Goal: Transaction & Acquisition: Purchase product/service

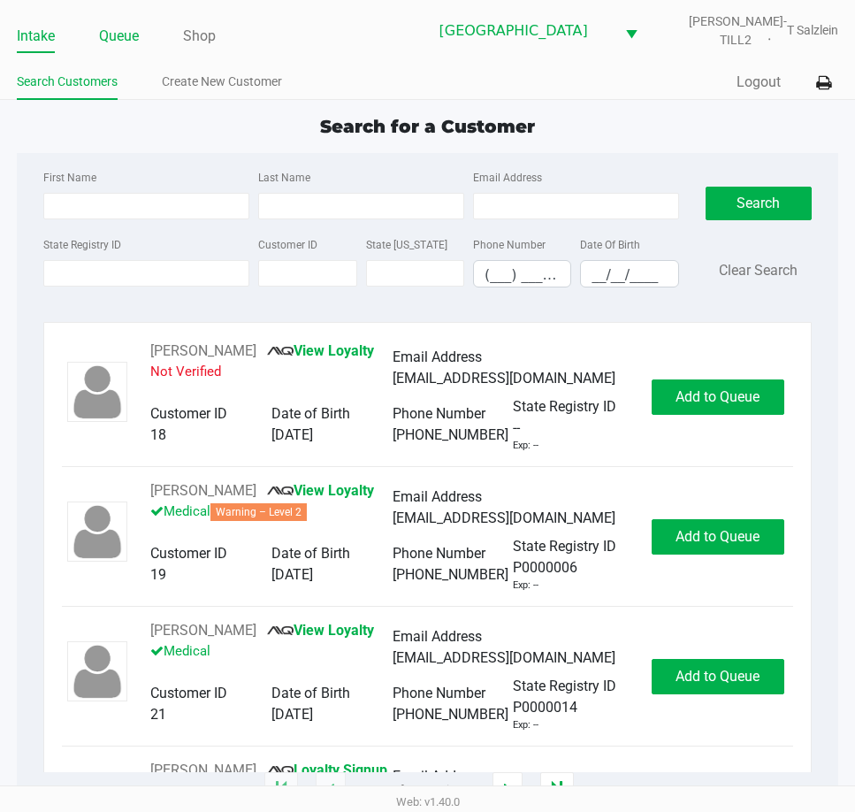
click at [103, 28] on link "Queue" at bounding box center [119, 36] width 40 height 25
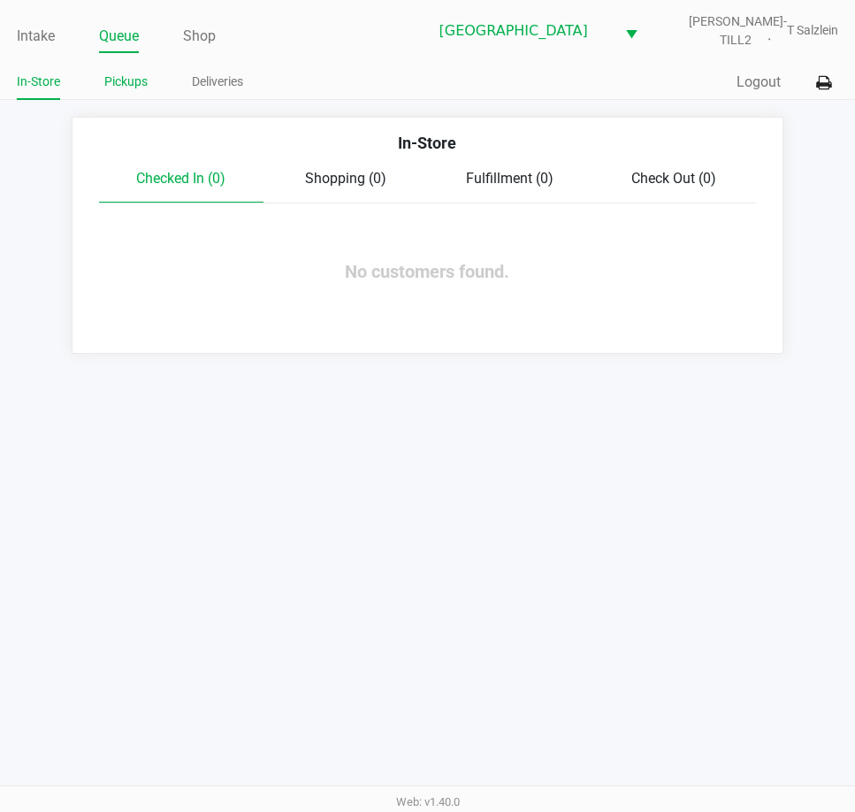
click at [127, 89] on link "Pickups" at bounding box center [125, 82] width 43 height 22
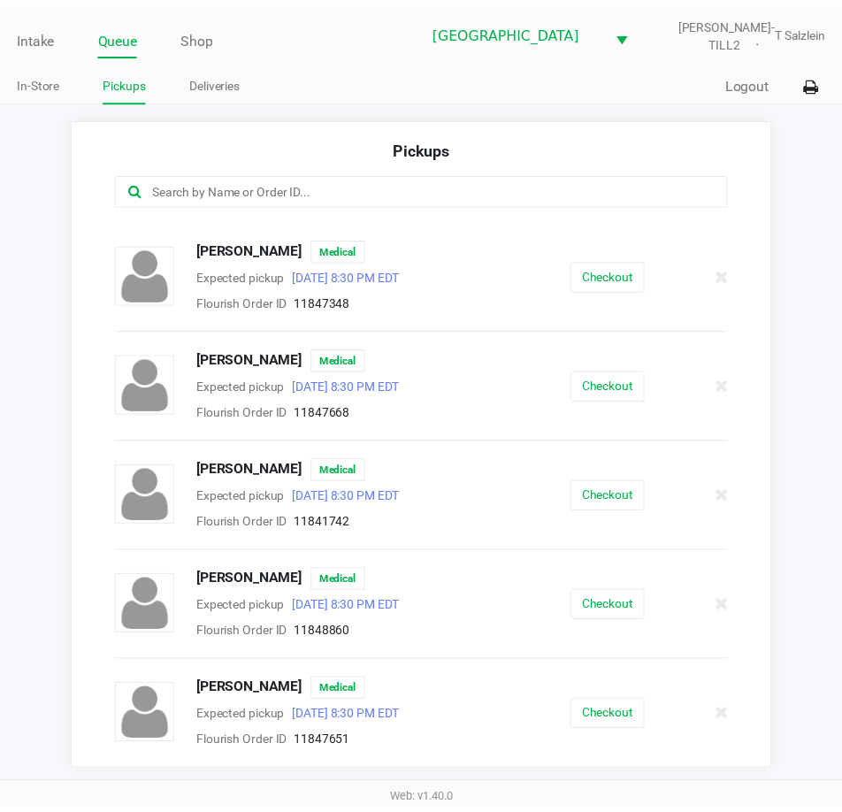
scroll to position [1777, 0]
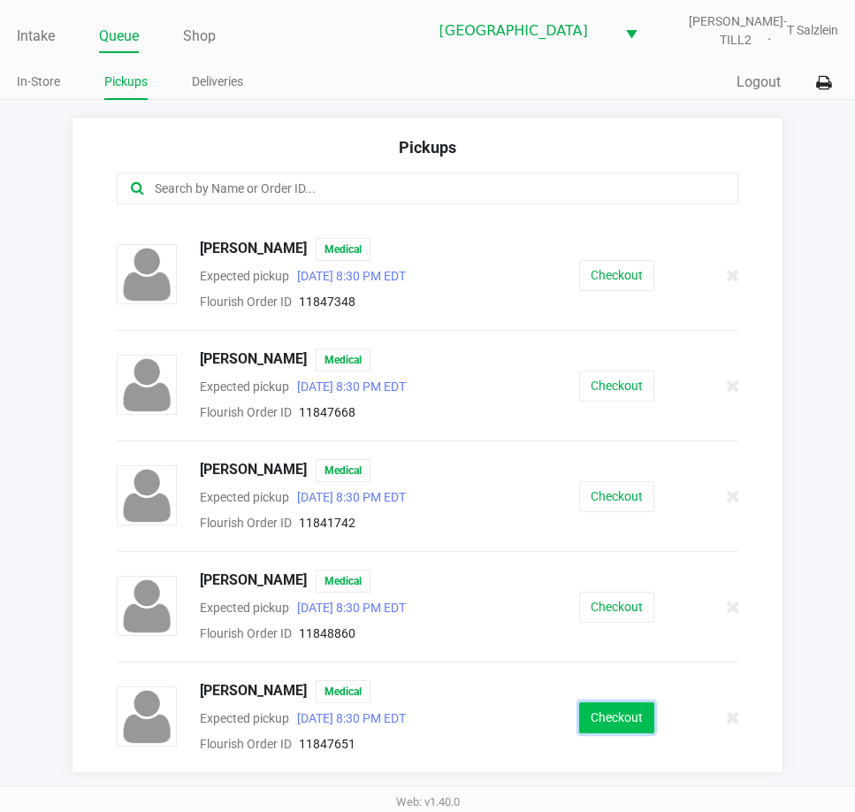
click at [613, 720] on button "Checkout" at bounding box center [616, 717] width 75 height 31
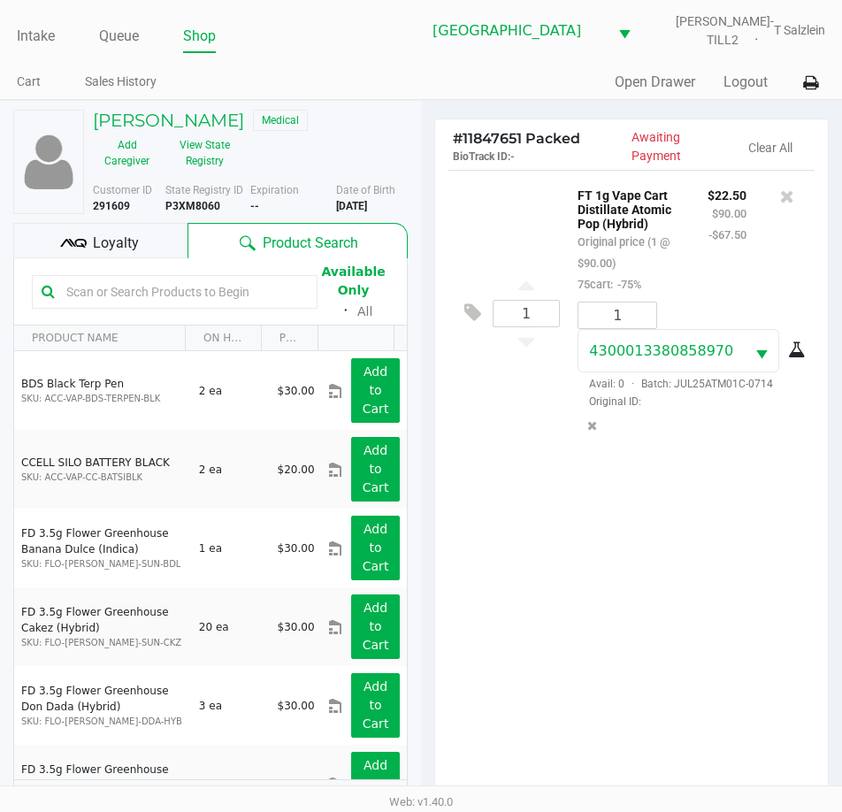
scroll to position [234, 0]
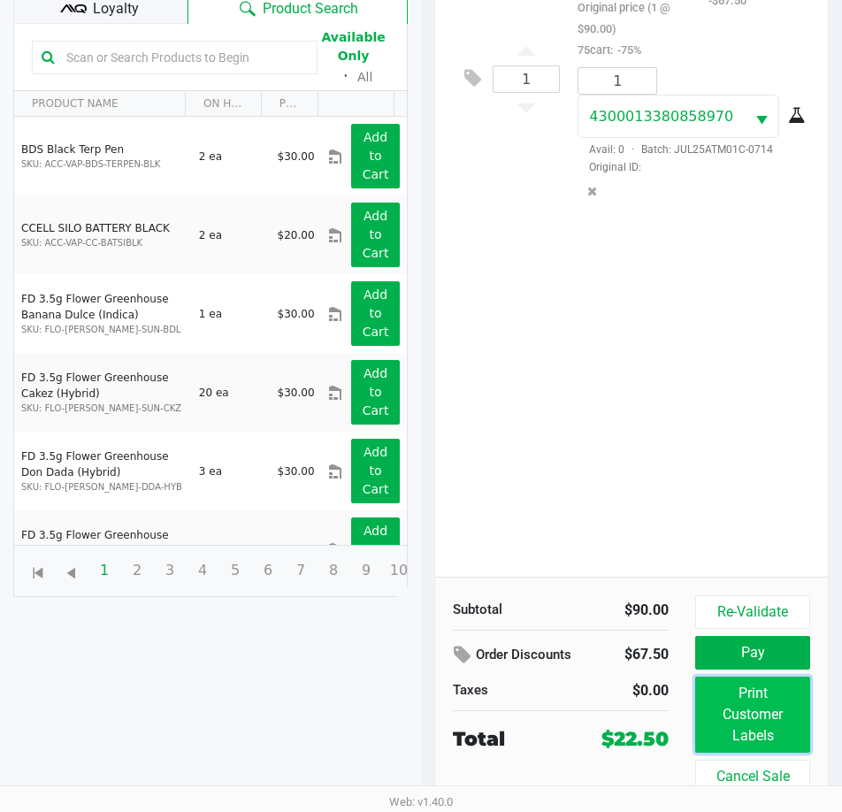
click at [750, 717] on button "Print Customer Labels" at bounding box center [752, 715] width 115 height 76
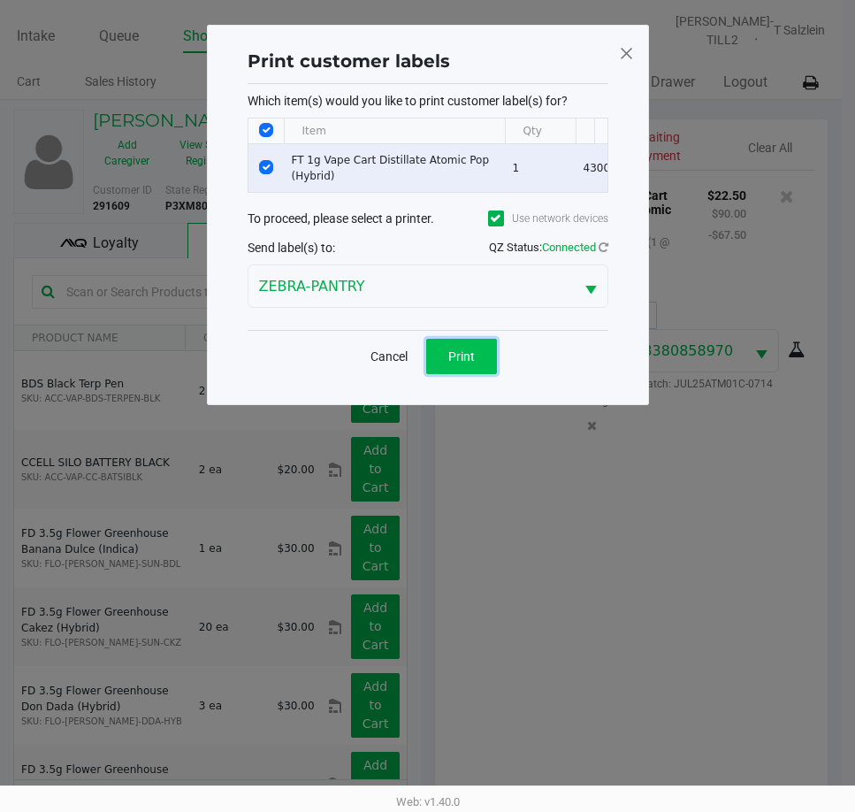
click at [469, 363] on span "Print" at bounding box center [461, 356] width 27 height 14
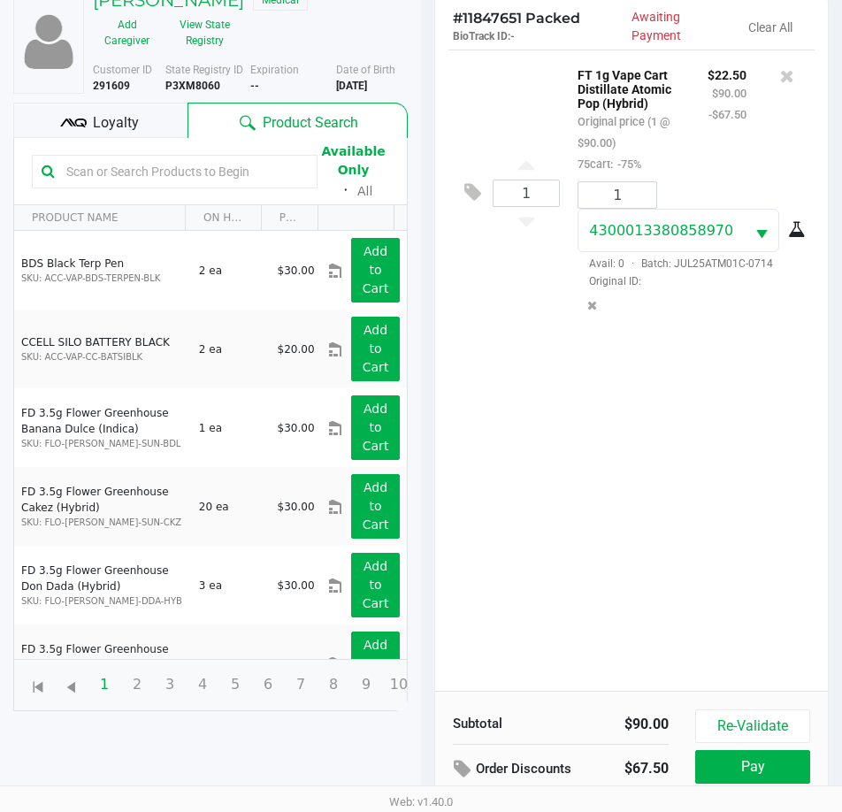
scroll to position [234, 0]
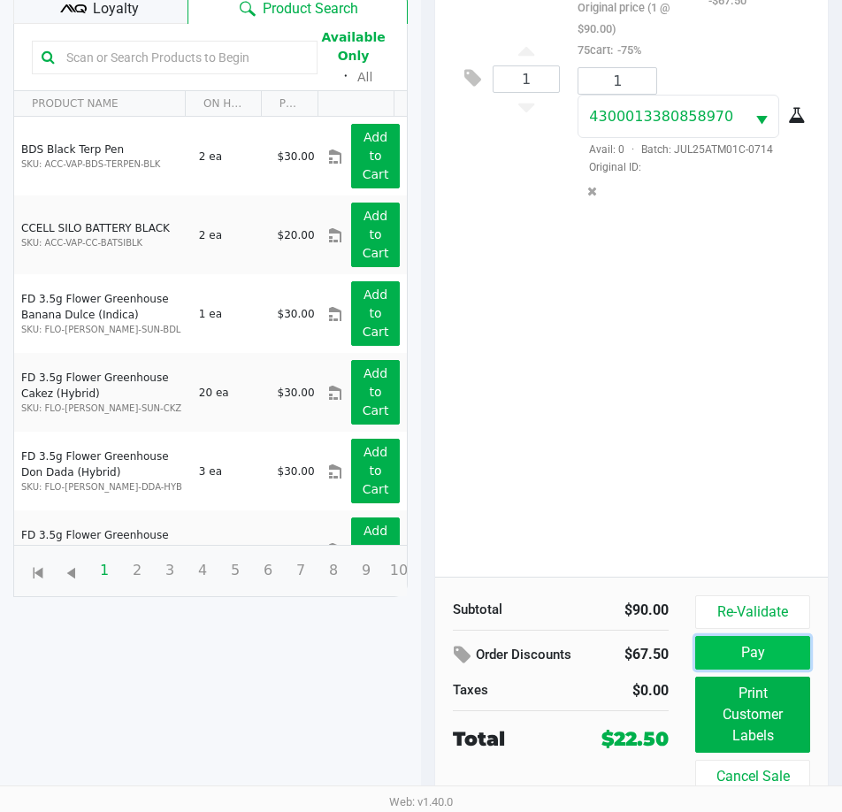
click at [746, 651] on button "Pay" at bounding box center [752, 653] width 115 height 34
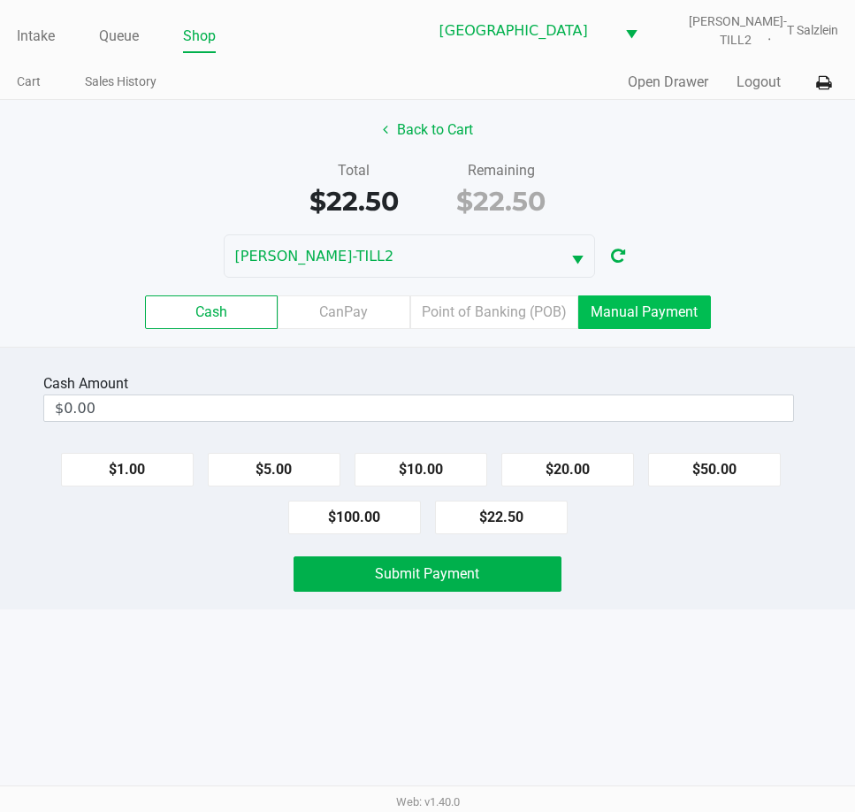
click at [620, 306] on label "Manual Payment" at bounding box center [644, 312] width 133 height 34
click at [0, 0] on 8 "Manual Payment" at bounding box center [0, 0] width 0 height 0
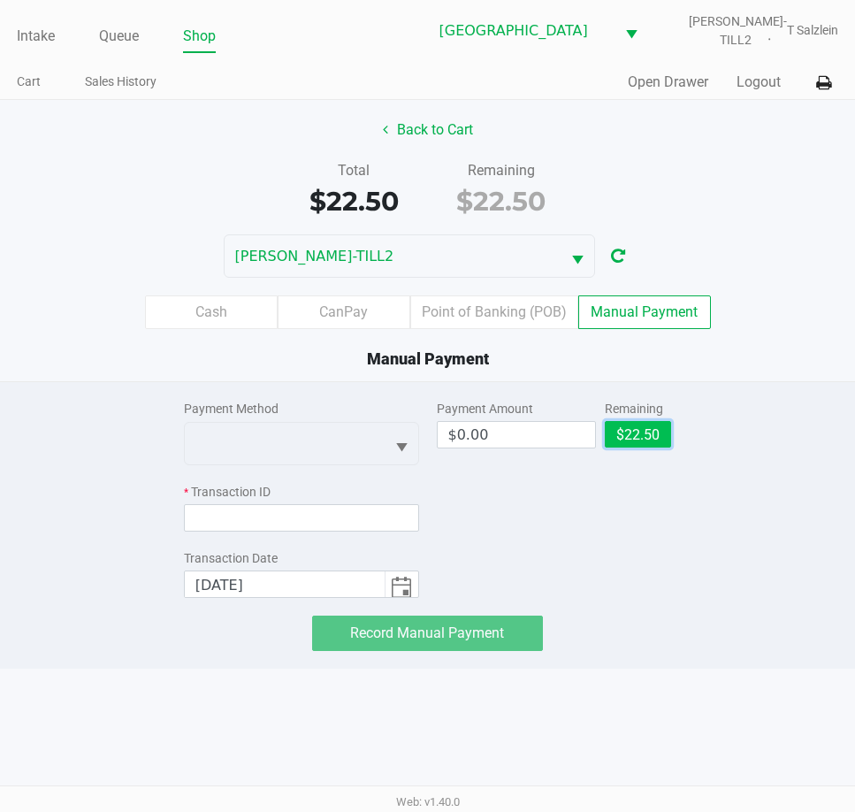
click at [657, 430] on button "$22.50" at bounding box center [638, 434] width 66 height 27
type input "$22.50"
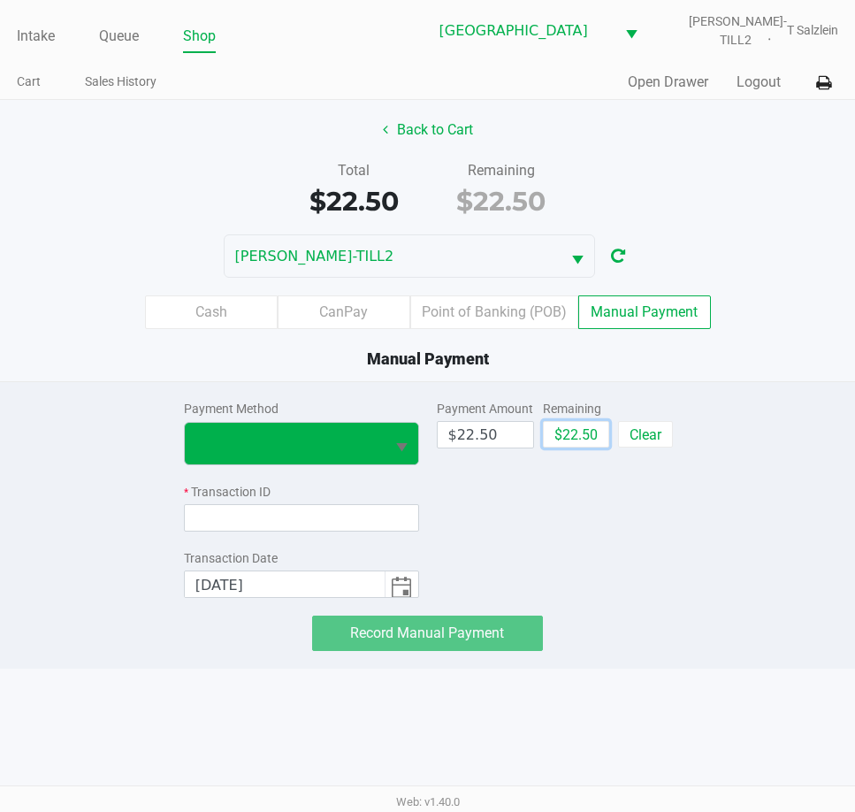
click at [400, 437] on span "Select" at bounding box center [402, 448] width 22 height 22
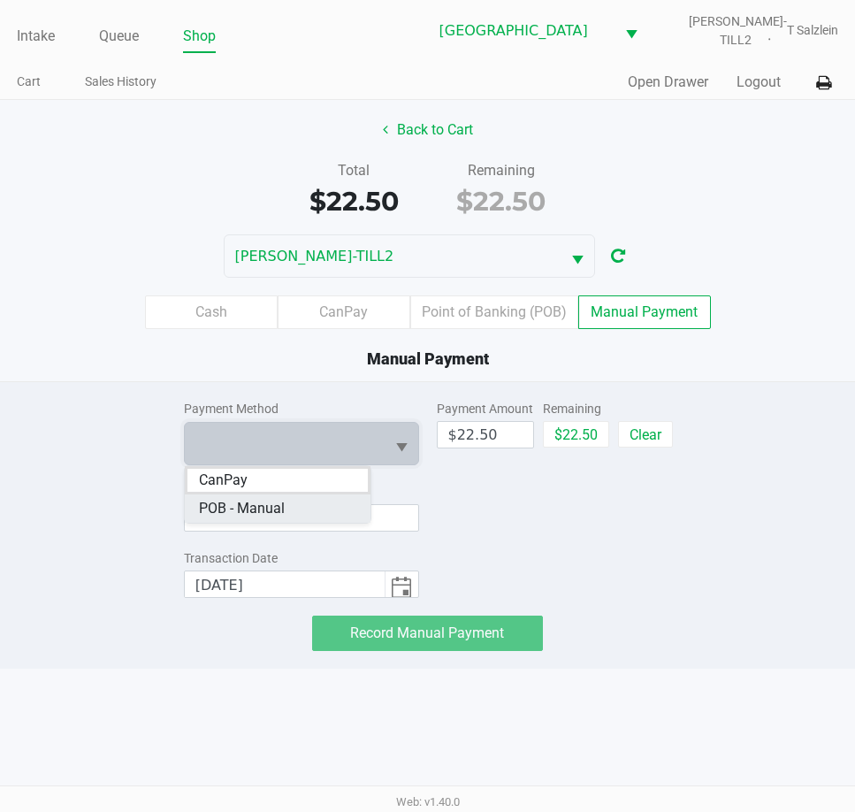
click at [334, 507] on Manual "POB - Manual" at bounding box center [278, 508] width 187 height 28
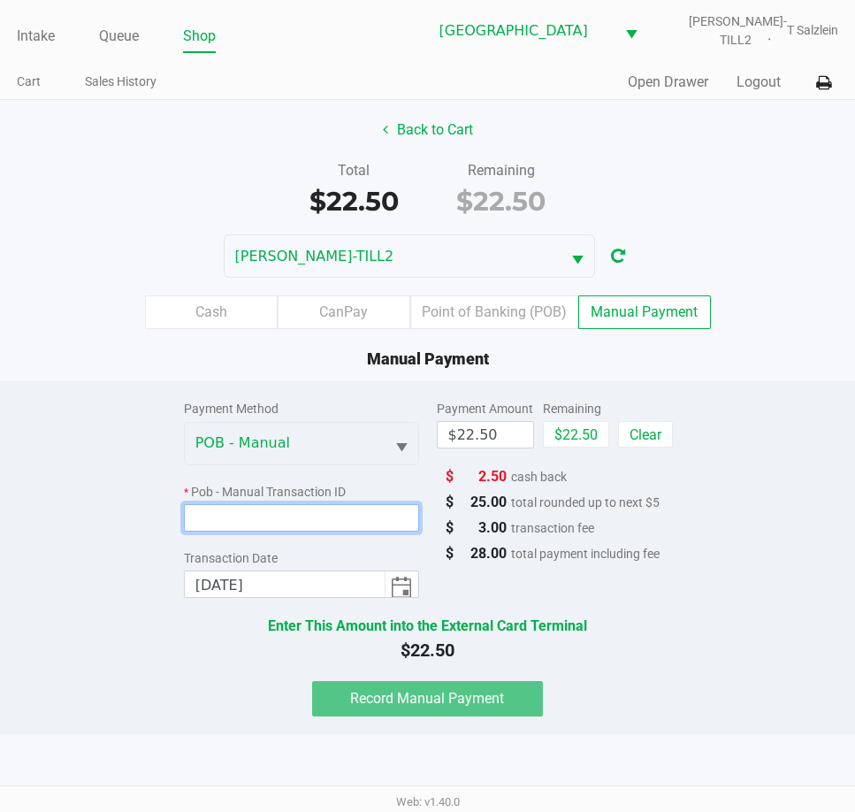
paste input "UPEKIWU3ABAC"
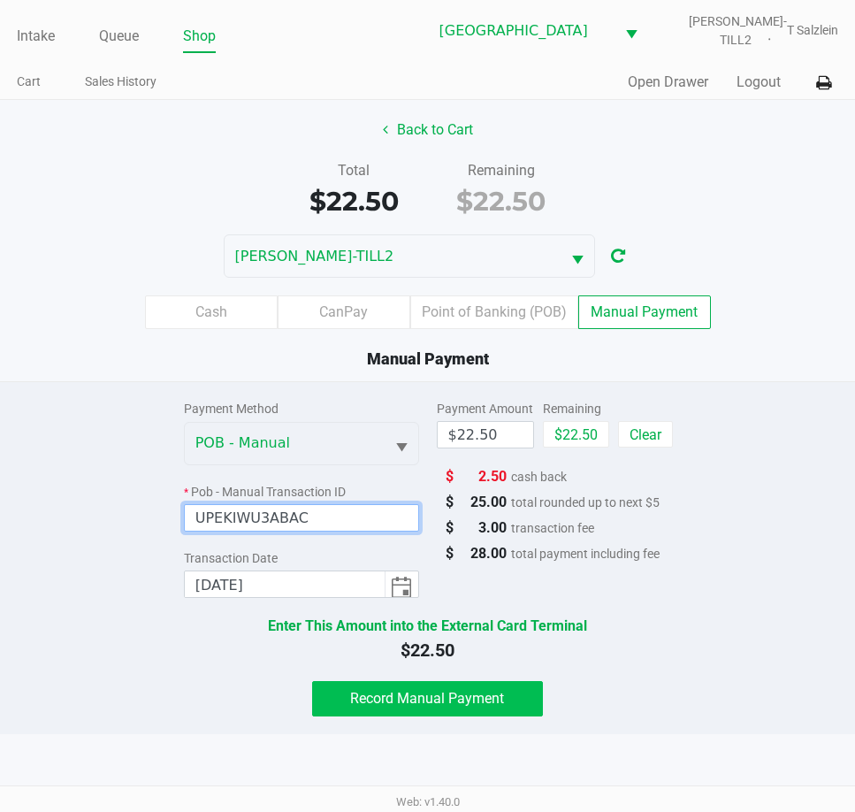
type input "UPEKIWU3ABAC"
click at [451, 698] on span "Record Manual Payment" at bounding box center [427, 698] width 154 height 17
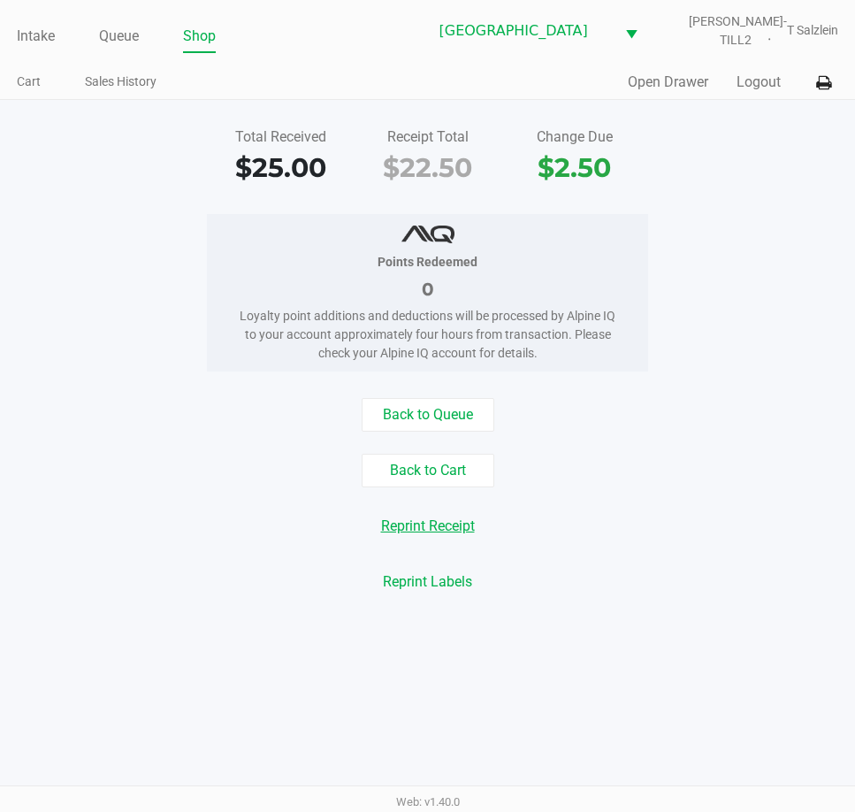
click at [447, 525] on button "Reprint Receipt" at bounding box center [428, 526] width 117 height 34
